Goal: Information Seeking & Learning: Learn about a topic

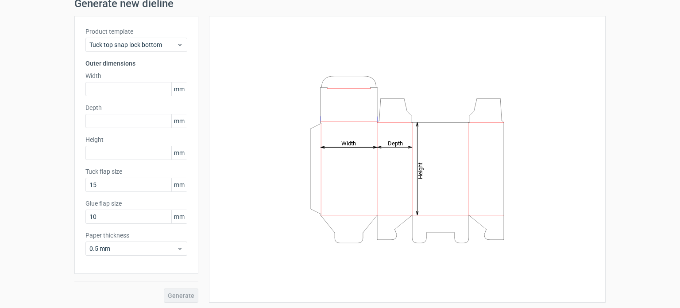
scroll to position [38, 0]
click at [170, 47] on span "Tuck top snap lock bottom" at bounding box center [132, 43] width 87 height 9
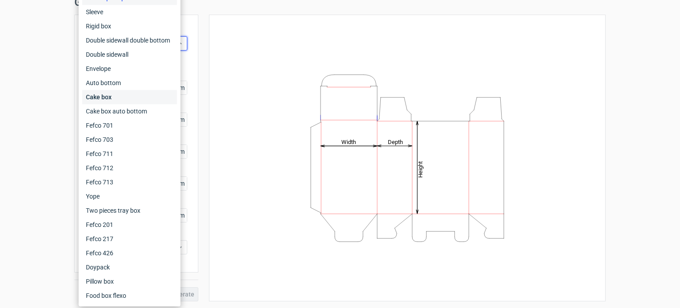
click at [144, 100] on div "Cake box" at bounding box center [129, 97] width 95 height 14
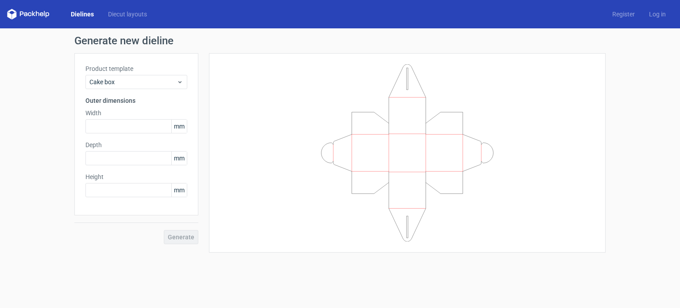
click at [156, 90] on div "Product template Cake box Outer dimensions Width mm Depth mm Height mm" at bounding box center [136, 134] width 124 height 162
click at [156, 85] on span "Cake box" at bounding box center [132, 81] width 87 height 9
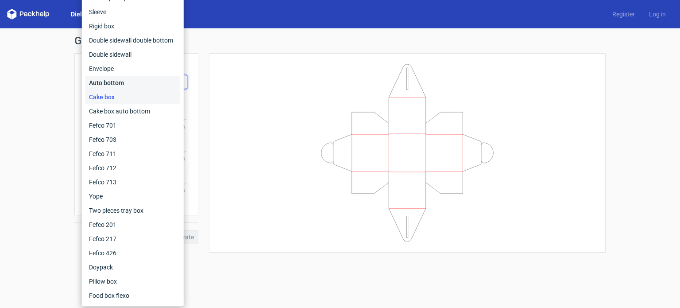
click at [135, 82] on div "Auto bottom" at bounding box center [132, 83] width 95 height 14
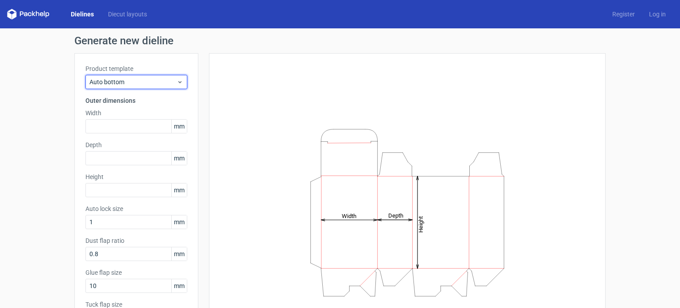
click at [135, 82] on span "Auto bottom" at bounding box center [132, 81] width 87 height 9
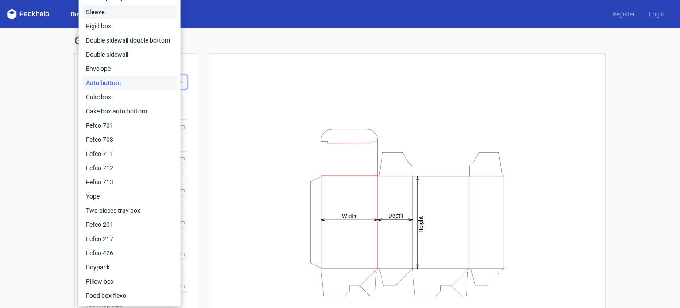
click at [136, 14] on div "Sleeve" at bounding box center [129, 12] width 95 height 14
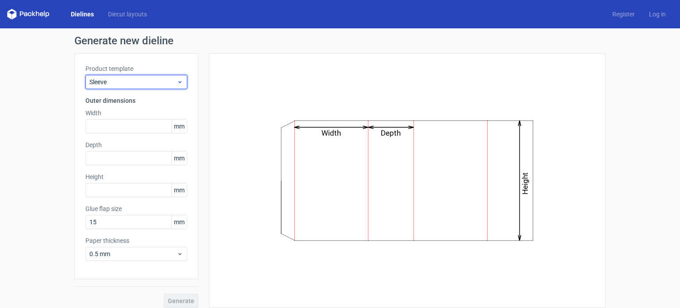
click at [168, 88] on div "Sleeve" at bounding box center [136, 82] width 102 height 14
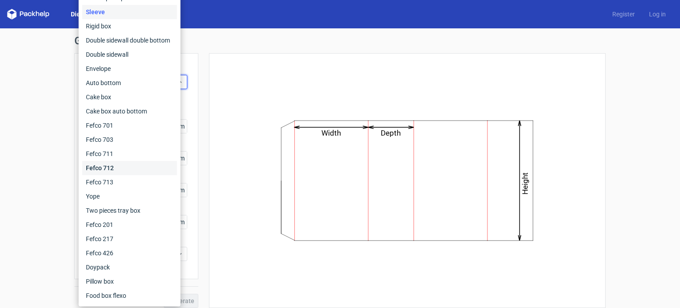
click at [138, 174] on div "Fefco 712" at bounding box center [129, 168] width 95 height 14
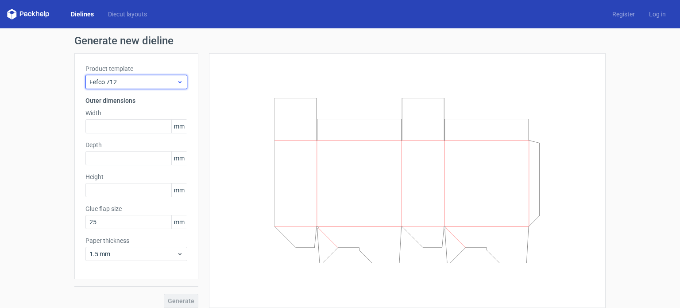
click at [171, 79] on span "Fefco 712" at bounding box center [132, 81] width 87 height 9
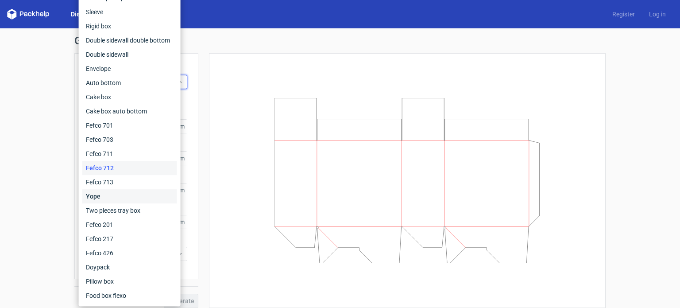
click at [144, 196] on div "Yope" at bounding box center [129, 196] width 95 height 14
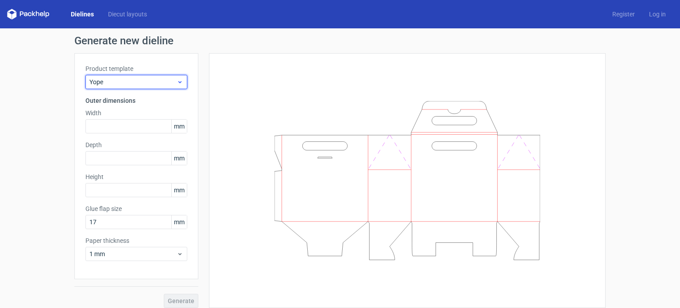
click at [158, 81] on span "Yope" at bounding box center [132, 81] width 87 height 9
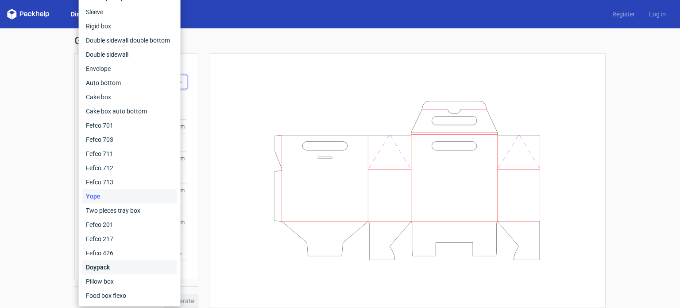
click at [120, 262] on div "Doypack" at bounding box center [129, 267] width 95 height 14
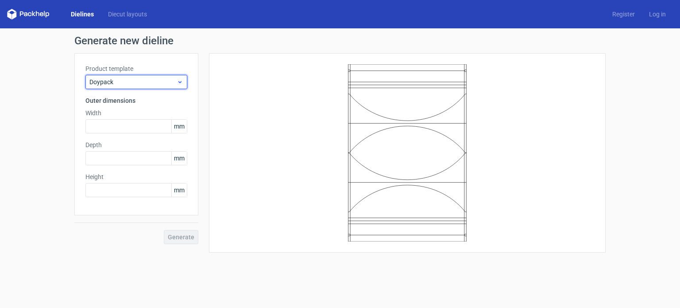
click at [181, 81] on icon at bounding box center [180, 81] width 7 height 7
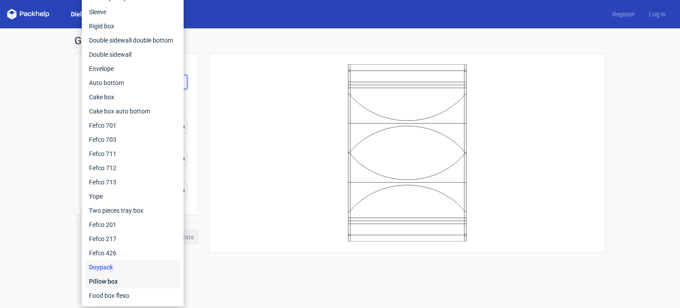
click at [126, 286] on div "Pillow box" at bounding box center [132, 281] width 95 height 14
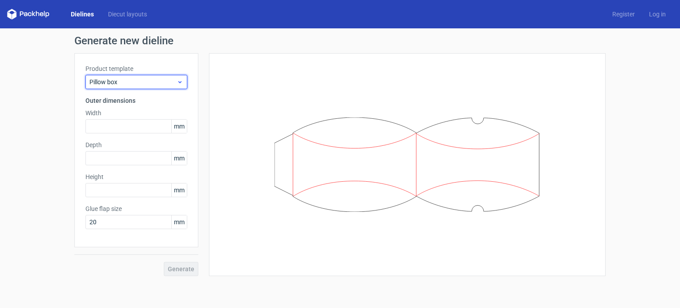
click at [170, 83] on span "Pillow box" at bounding box center [132, 81] width 87 height 9
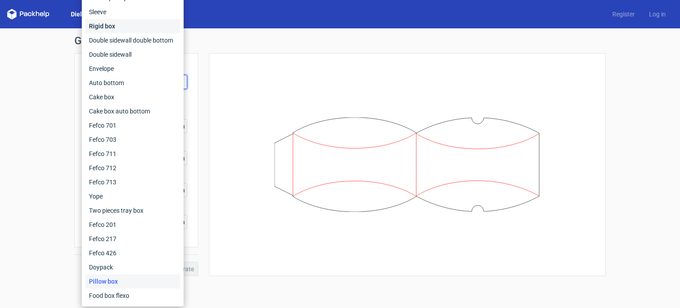
click at [98, 26] on div "Rigid box" at bounding box center [132, 26] width 95 height 14
